Goal: Transaction & Acquisition: Purchase product/service

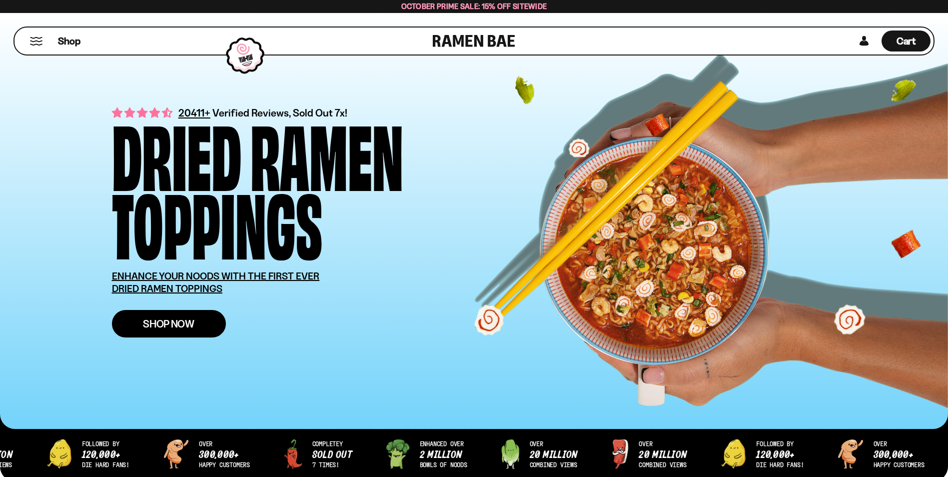
click at [188, 323] on span "Shop Now" at bounding box center [168, 323] width 51 height 10
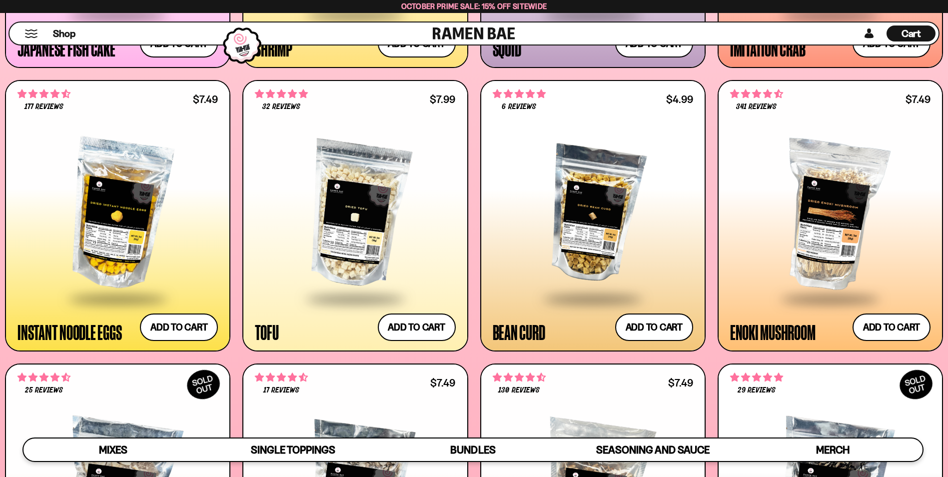
scroll to position [1345, 0]
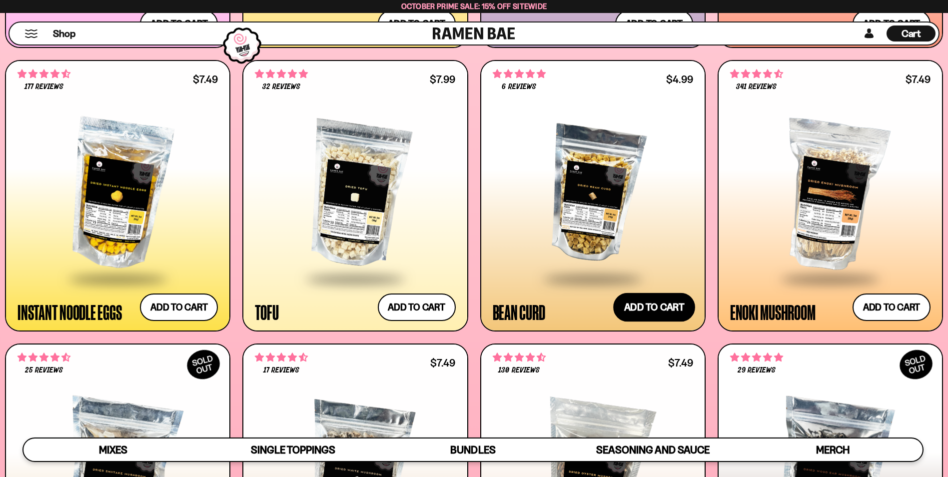
click at [669, 300] on button "Add to cart Add ― Regular price $4.99 Regular price Sale price $4.99 Unit price…" at bounding box center [654, 306] width 82 height 29
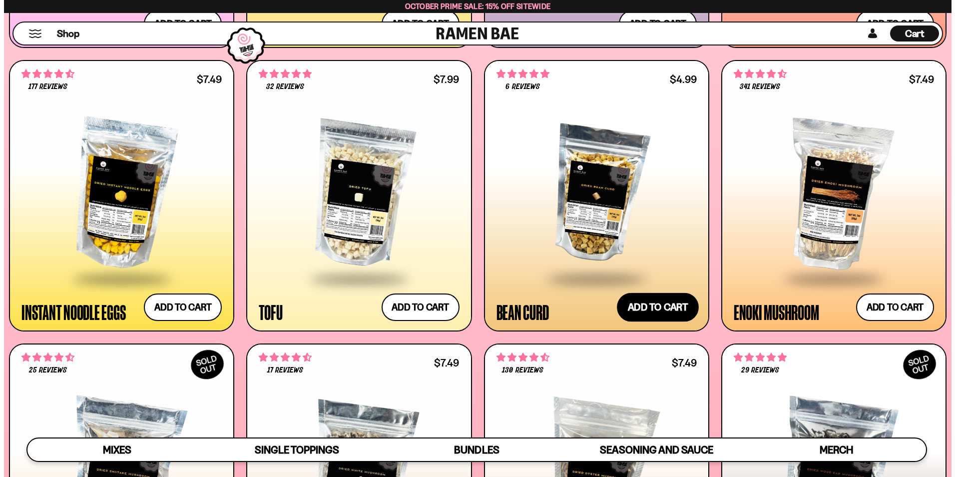
scroll to position [1351, 0]
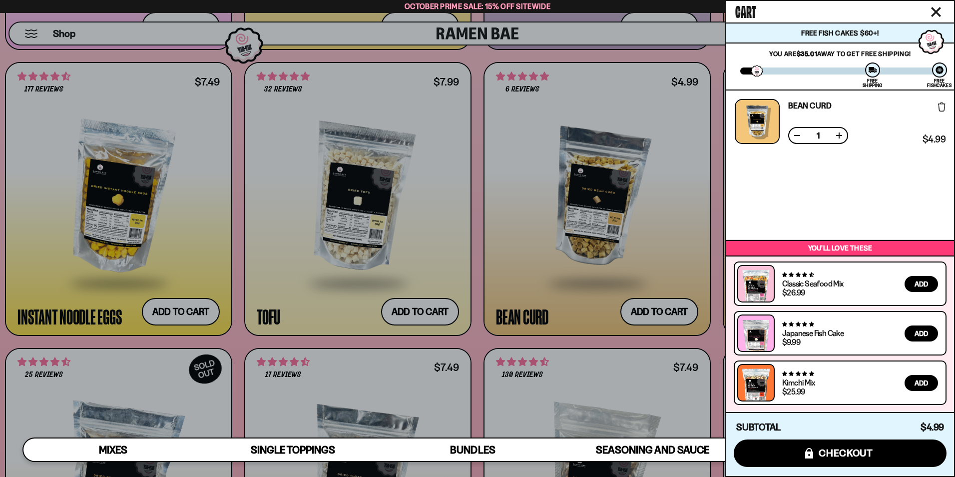
click at [938, 8] on icon "Close cart" at bounding box center [936, 12] width 10 height 10
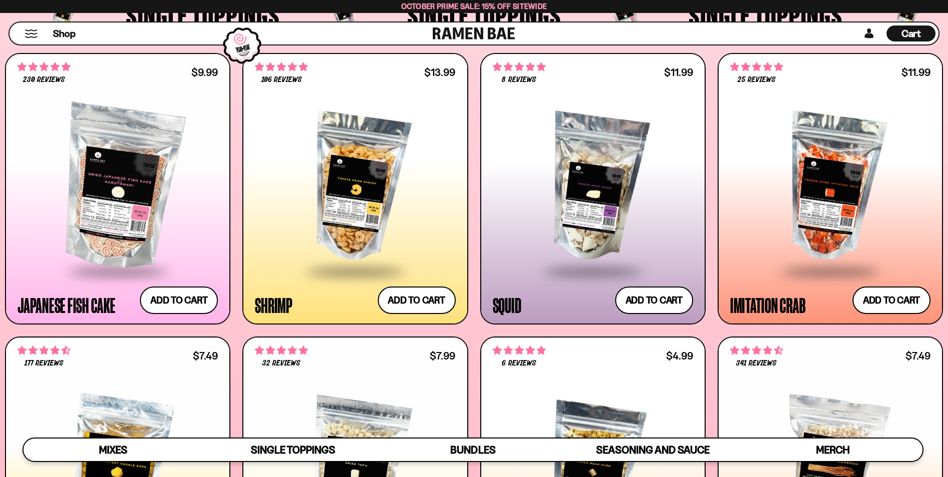
scroll to position [1066, 0]
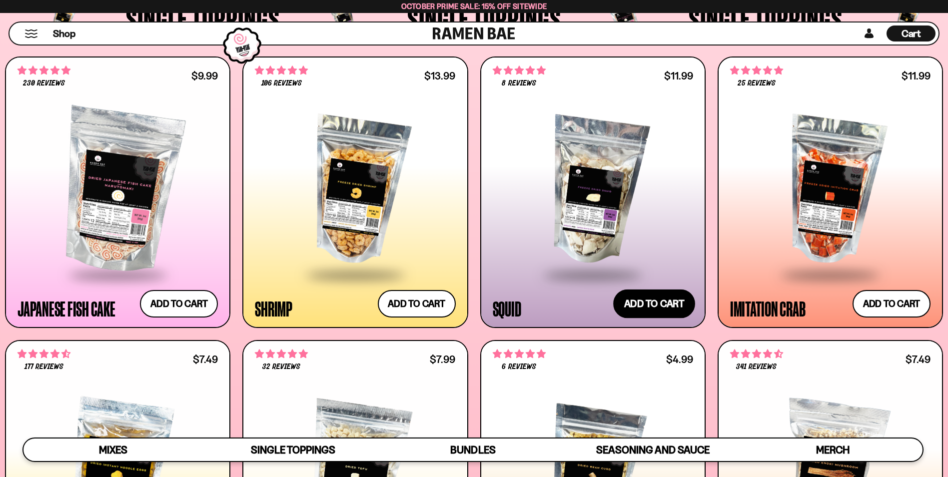
click at [663, 303] on button "Add to cart Add ― Regular price $11.99 Regular price Sale price $11.99 Unit pri…" at bounding box center [654, 303] width 82 height 29
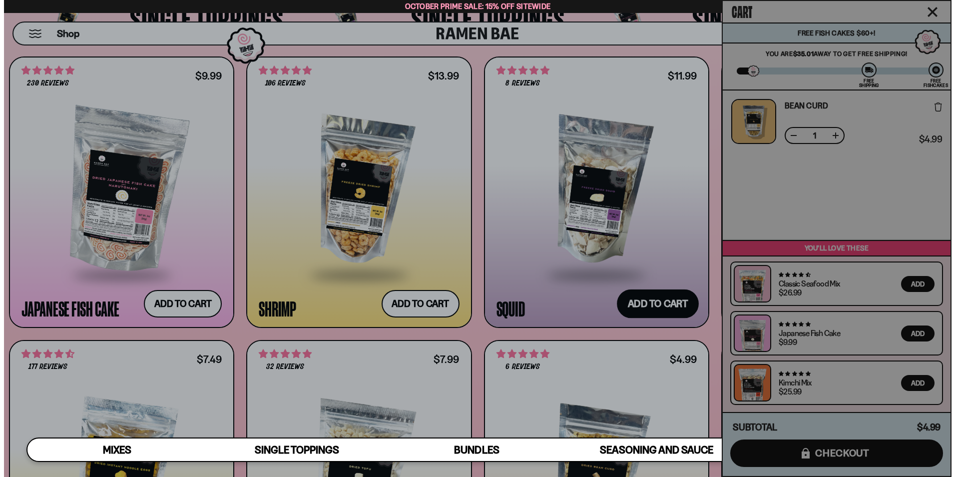
scroll to position [1072, 0]
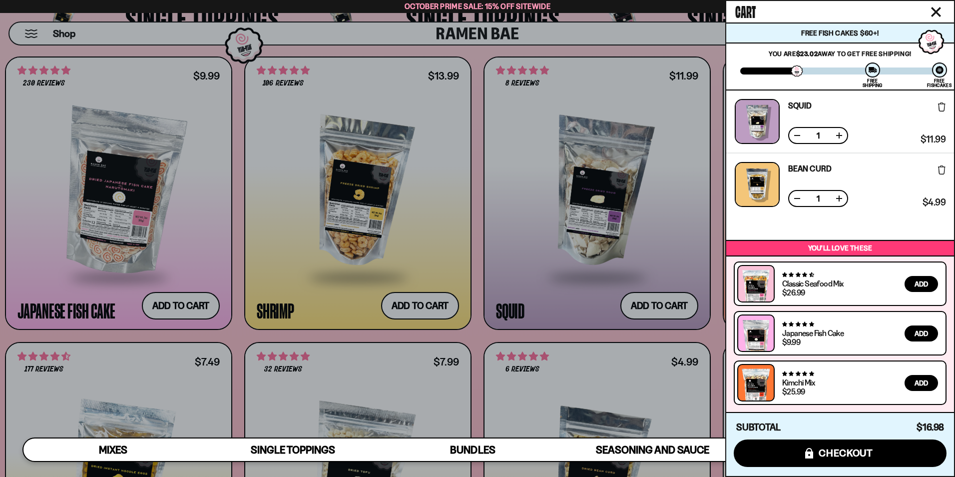
click at [935, 11] on icon "Close cart" at bounding box center [936, 11] width 9 height 9
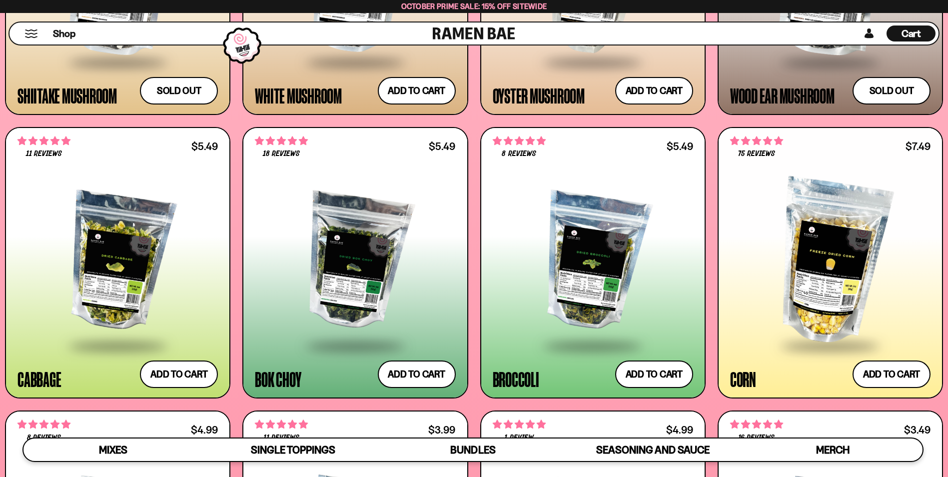
scroll to position [1865, 0]
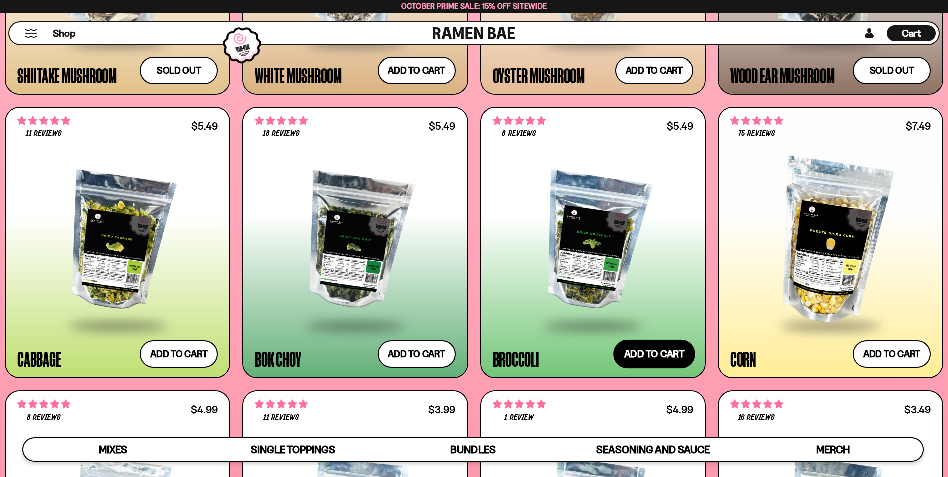
click at [673, 353] on button "Add to cart Add ― Regular price $5.49 Regular price Sale price $5.49 Unit price…" at bounding box center [654, 354] width 82 height 29
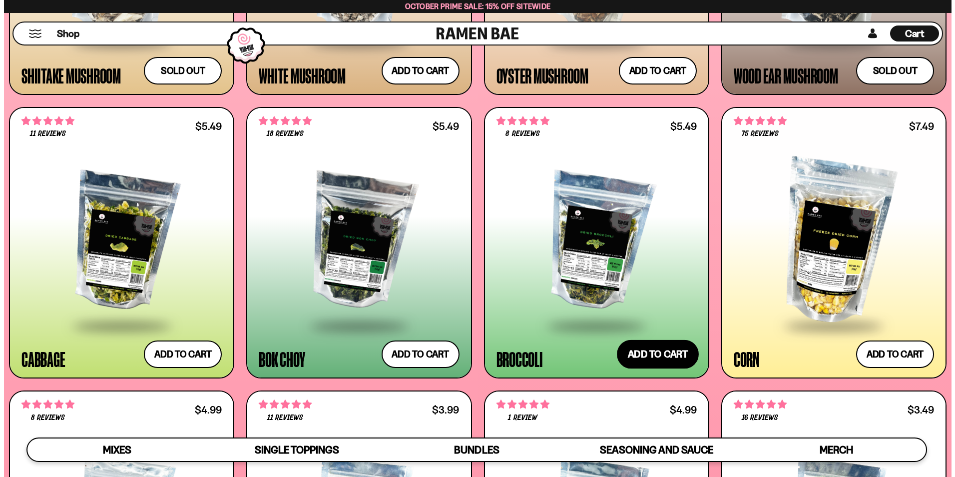
scroll to position [1875, 0]
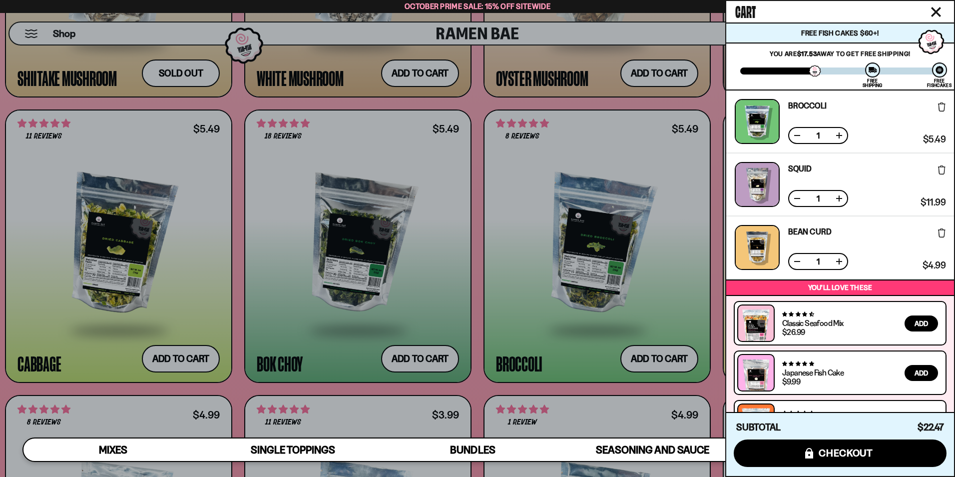
click at [936, 9] on icon "Close cart" at bounding box center [936, 12] width 10 height 10
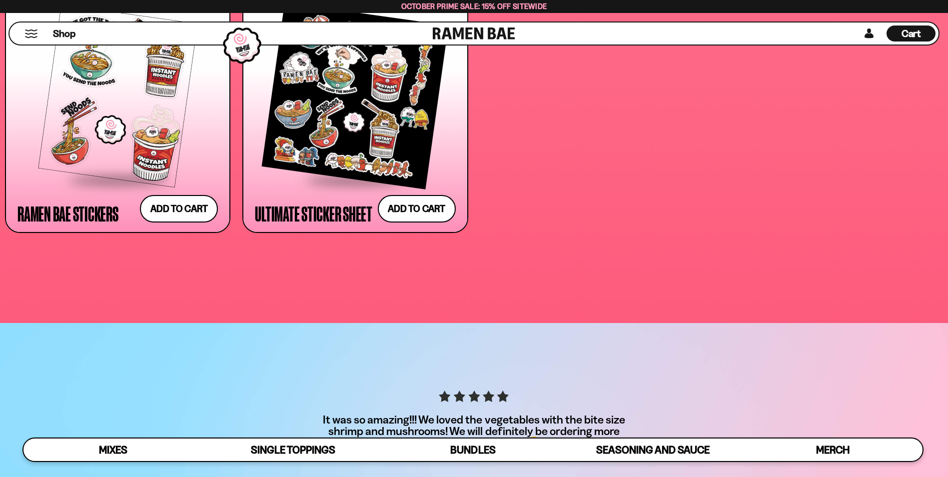
scroll to position [3363, 0]
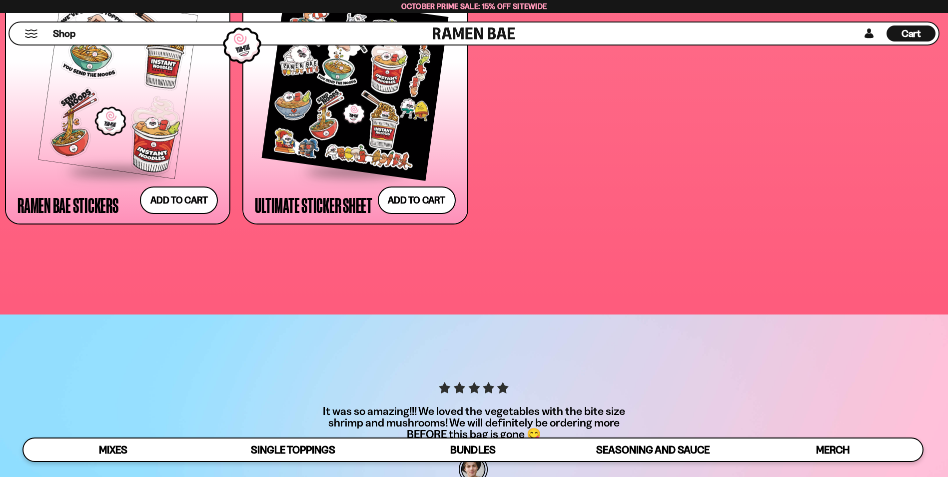
click at [914, 30] on span "Cart" at bounding box center [910, 33] width 19 height 12
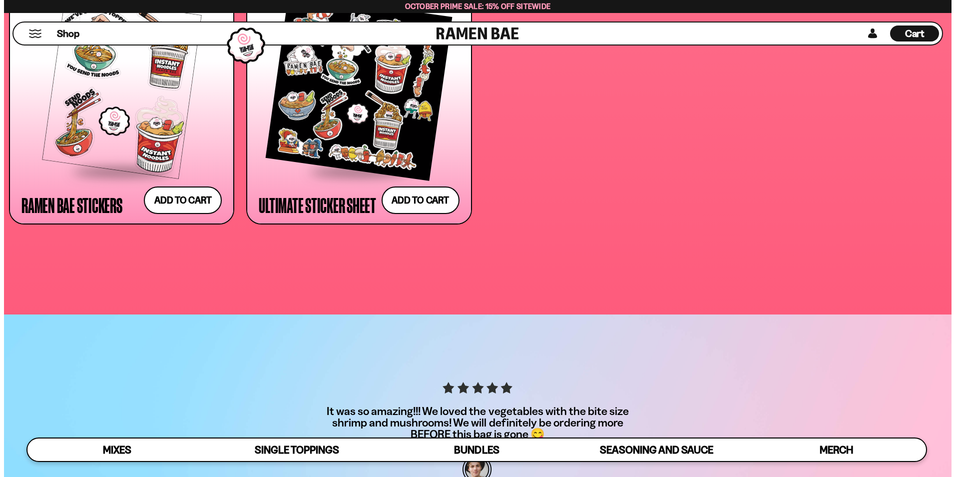
scroll to position [3385, 0]
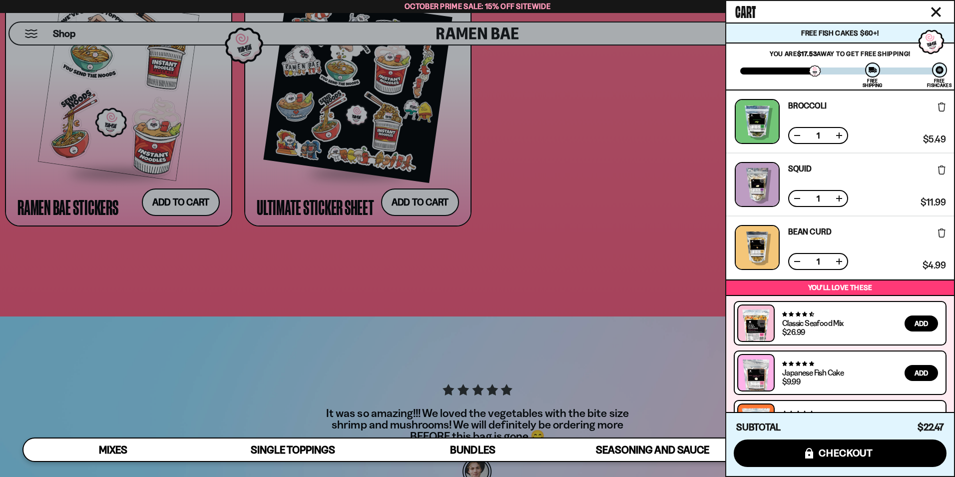
click at [947, 406] on div "2831 reviews Classic Seafood Mix $26.99 Add 230 reviews" at bounding box center [840, 376] width 228 height 163
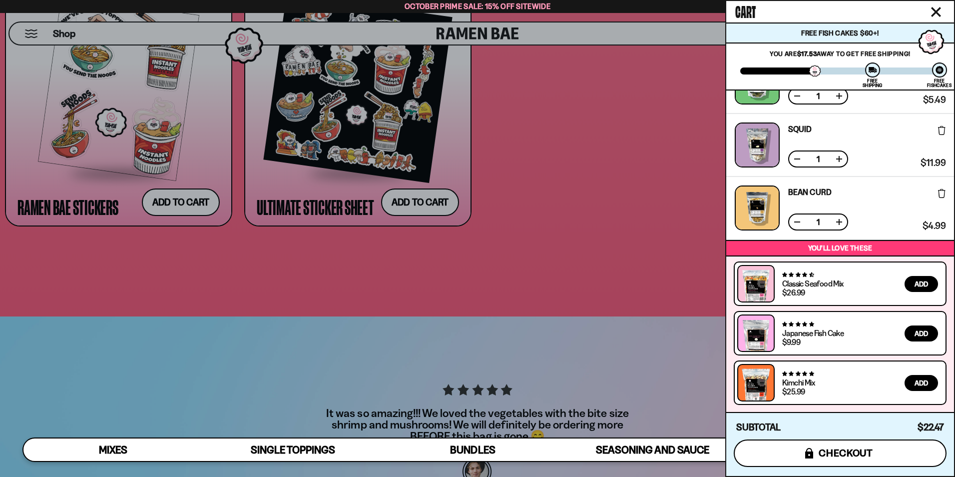
click at [837, 450] on span "checkout" at bounding box center [846, 452] width 54 height 11
